Goal: Register for event/course

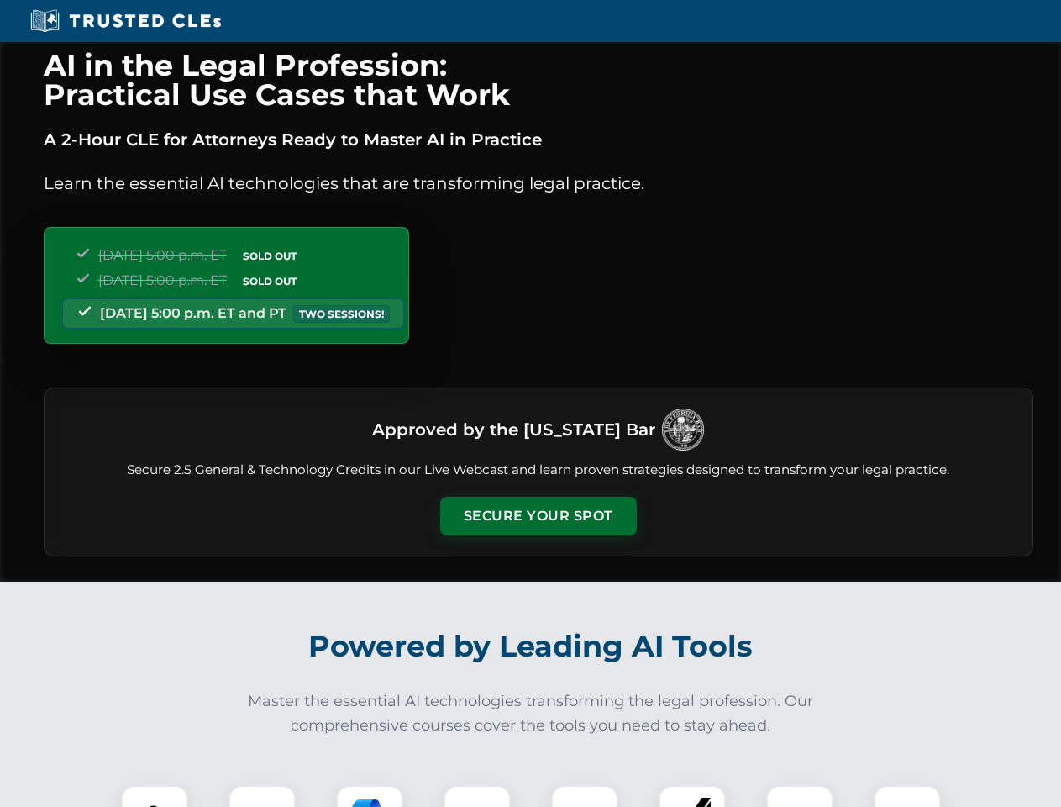
click at [538, 516] on button "Secure Your Spot" at bounding box center [538, 516] width 197 height 39
click at [155, 796] on img at bounding box center [154, 818] width 49 height 49
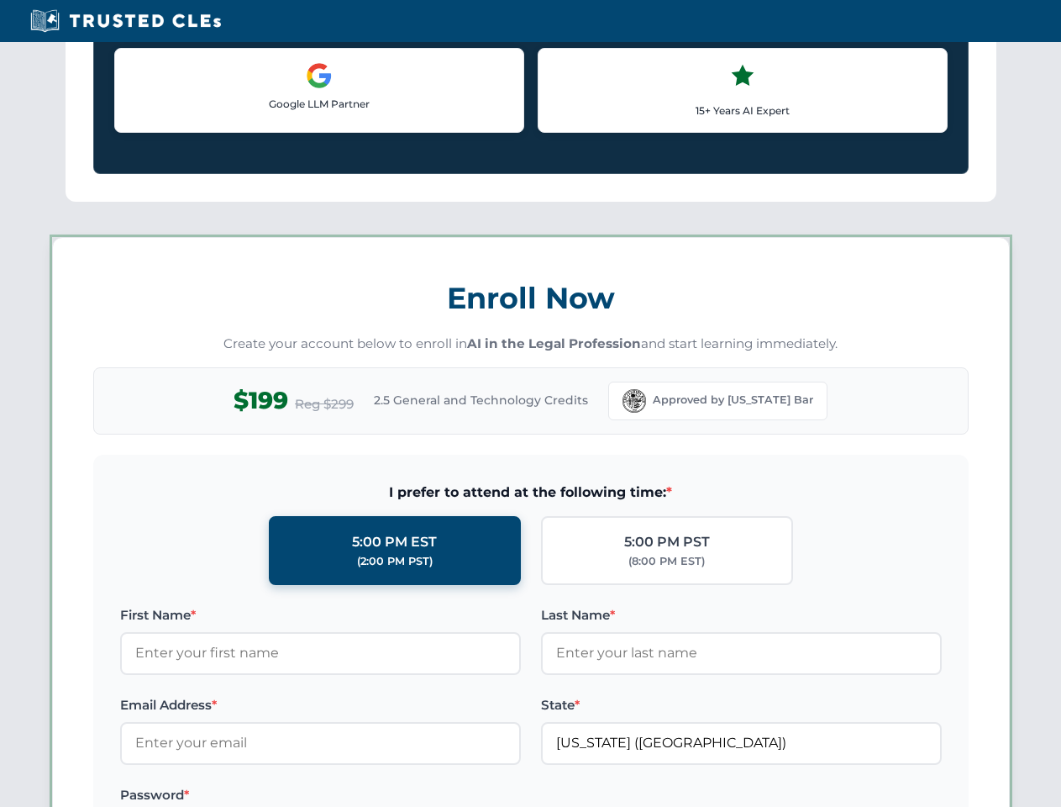
click at [370, 796] on label "Password *" at bounding box center [320, 795] width 401 height 20
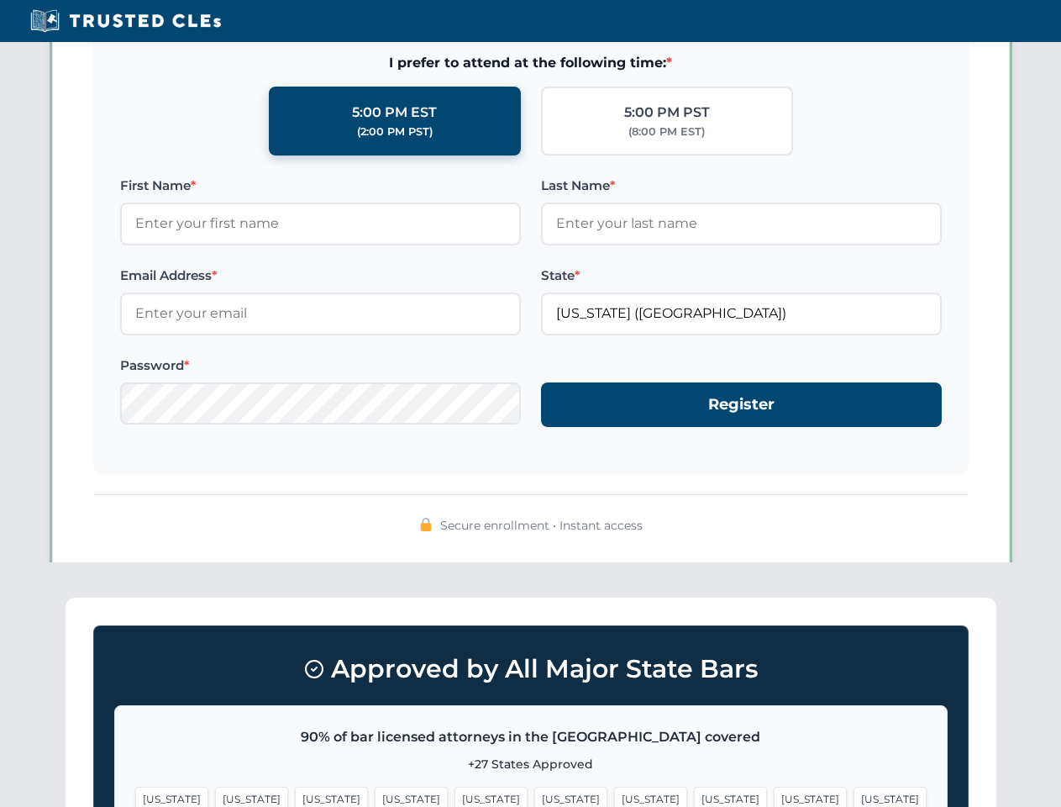
click at [774, 796] on span "[US_STATE]" at bounding box center [810, 798] width 73 height 24
